Goal: Navigation & Orientation: Find specific page/section

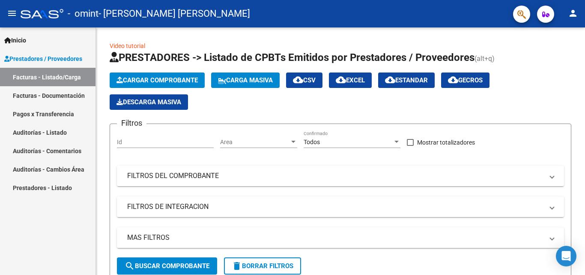
scroll to position [160, 0]
click at [63, 93] on link "Facturas - Documentación" at bounding box center [48, 95] width 96 height 18
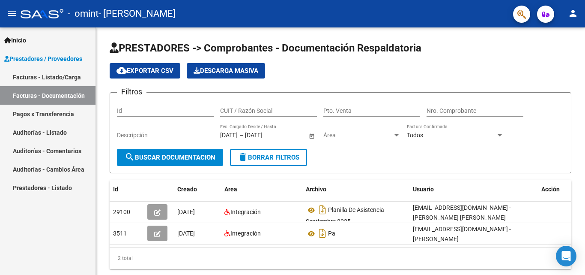
click at [52, 110] on link "Pagos x Transferencia" at bounding box center [48, 114] width 96 height 18
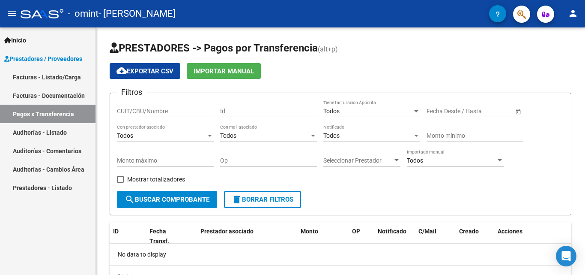
click at [50, 135] on link "Auditorías - Listado" at bounding box center [48, 132] width 96 height 18
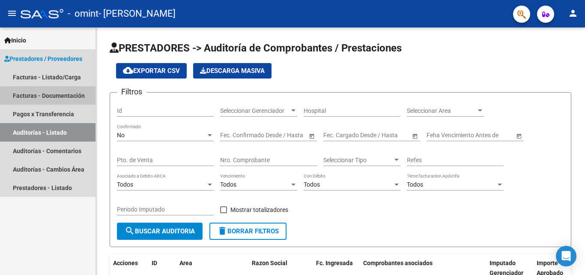
click at [50, 93] on link "Facturas - Documentación" at bounding box center [48, 95] width 96 height 18
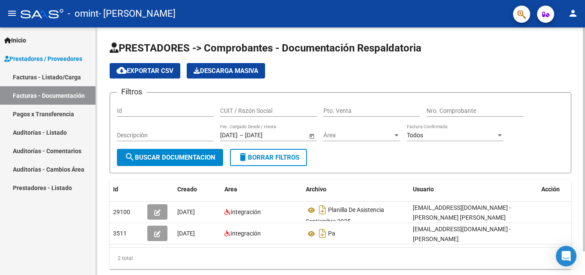
click at [268, 130] on div "08/04/2025 08/04/2025 – 08/10/2025 08/10/2025 Fec. Cargado Desde / Hasta" at bounding box center [263, 132] width 87 height 17
click at [235, 134] on input "08/04/2025" at bounding box center [229, 134] width 18 height 7
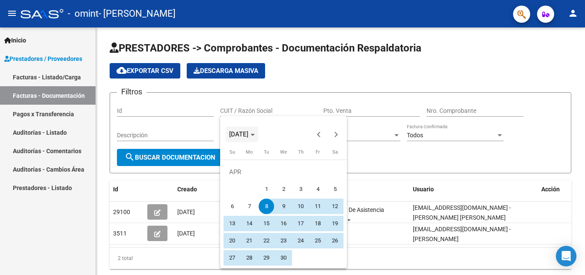
click at [255, 136] on span "APR 2025" at bounding box center [242, 134] width 26 height 6
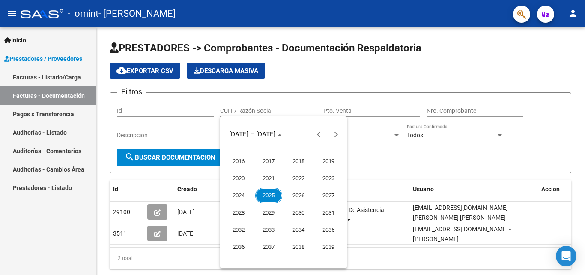
click at [262, 105] on div at bounding box center [292, 137] width 585 height 275
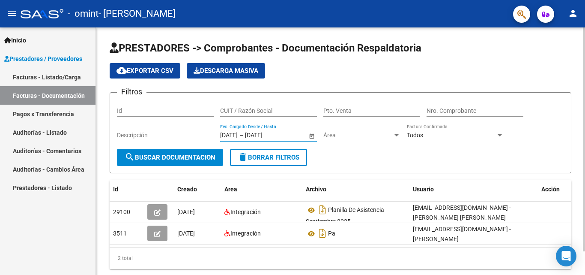
type input "08/03/2025"
click at [471, 137] on div "Todos" at bounding box center [451, 134] width 89 height 7
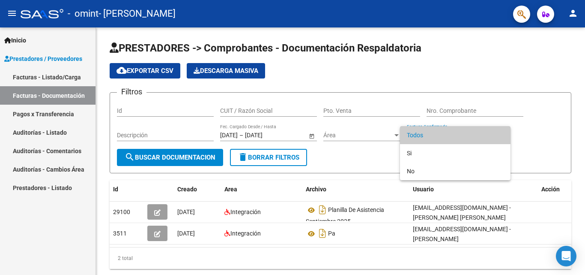
click at [465, 140] on span "Todos" at bounding box center [455, 135] width 97 height 18
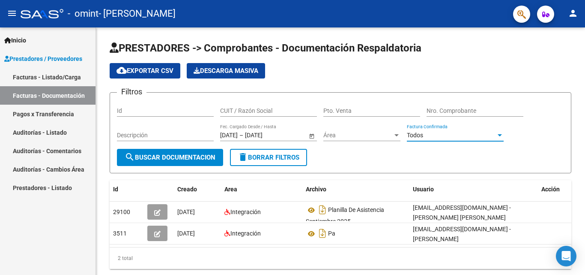
click at [61, 77] on link "Facturas - Listado/Carga" at bounding box center [48, 77] width 96 height 18
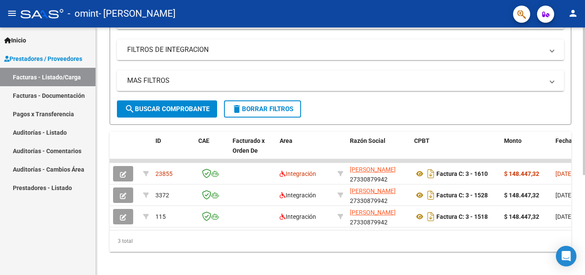
scroll to position [164, 0]
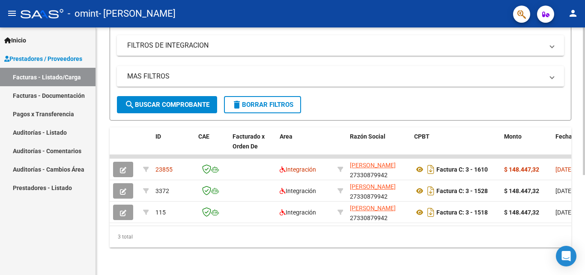
click at [585, 167] on div at bounding box center [584, 200] width 2 height 147
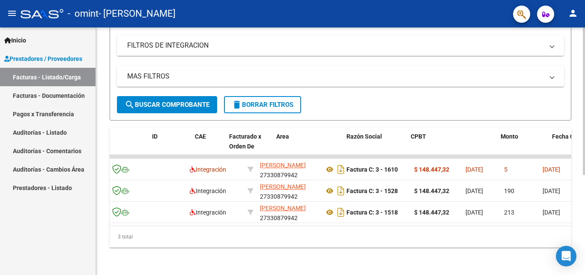
scroll to position [0, 3]
